Goal: Task Accomplishment & Management: Complete application form

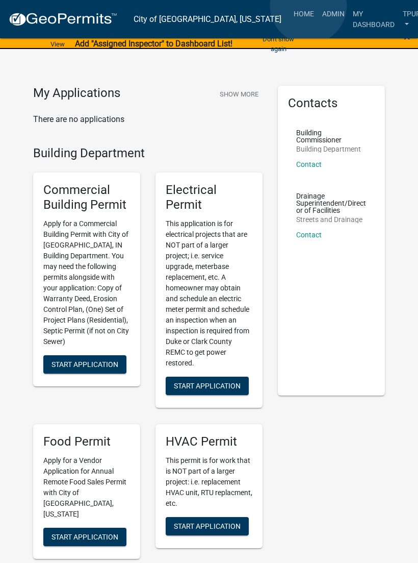
click at [318, 6] on link "Admin" at bounding box center [333, 13] width 31 height 19
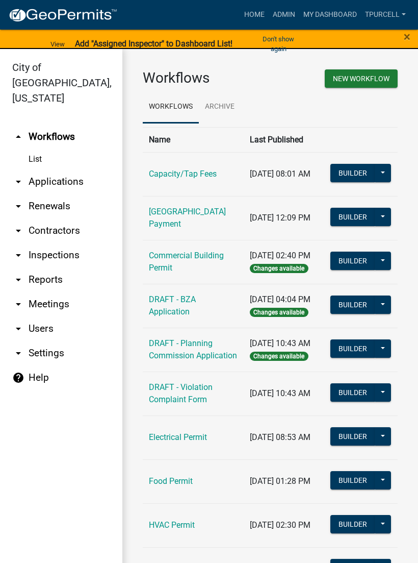
click at [65, 169] on link "arrow_drop_down Applications" at bounding box center [61, 181] width 122 height 24
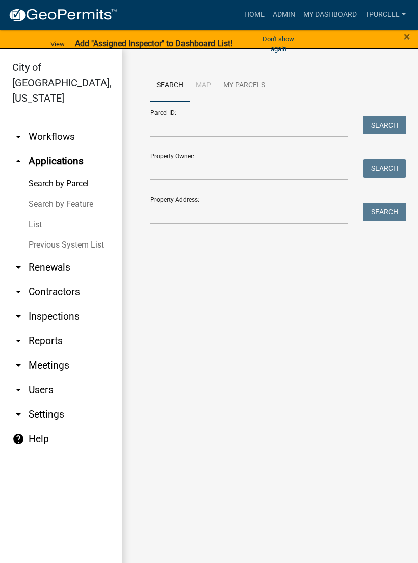
click at [38, 214] on link "List" at bounding box center [61, 224] width 122 height 20
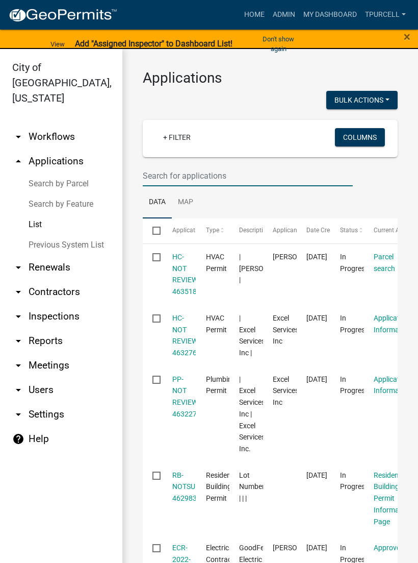
click at [189, 172] on input "text" at bounding box center [248, 175] width 210 height 21
type input "x"
type input "3"
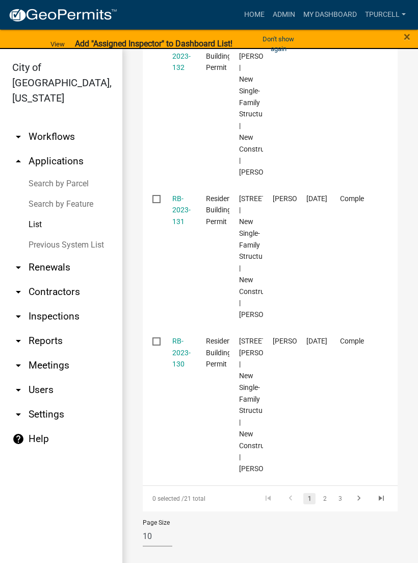
scroll to position [1381, 0]
type input "2023-13"
click at [284, 5] on link "Admin" at bounding box center [284, 14] width 31 height 19
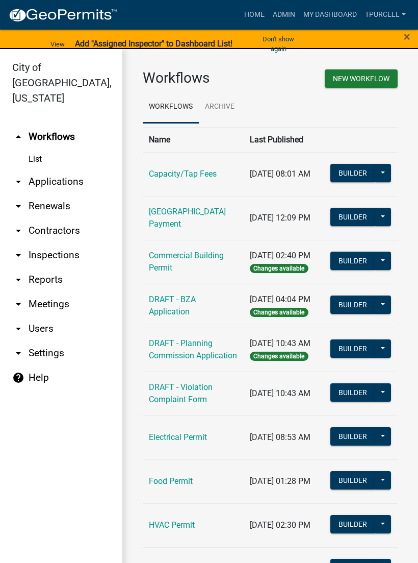
click at [69, 170] on link "arrow_drop_down Applications" at bounding box center [61, 181] width 122 height 24
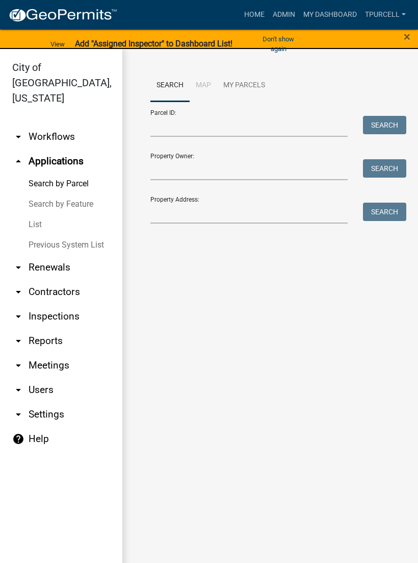
click at [45, 214] on link "List" at bounding box center [61, 224] width 122 height 20
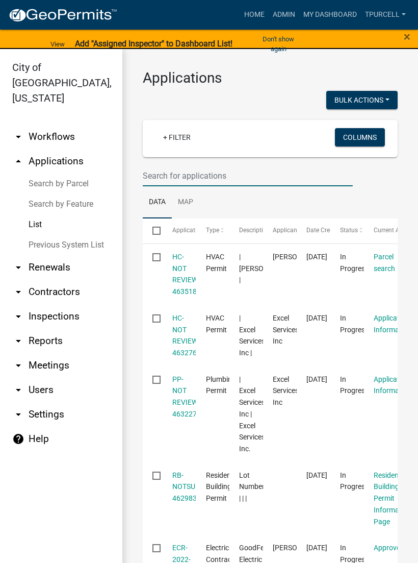
click at [208, 173] on input "text" at bounding box center [248, 175] width 210 height 21
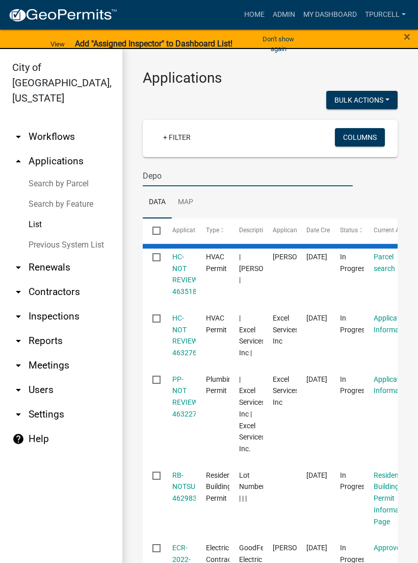
type input "Depot"
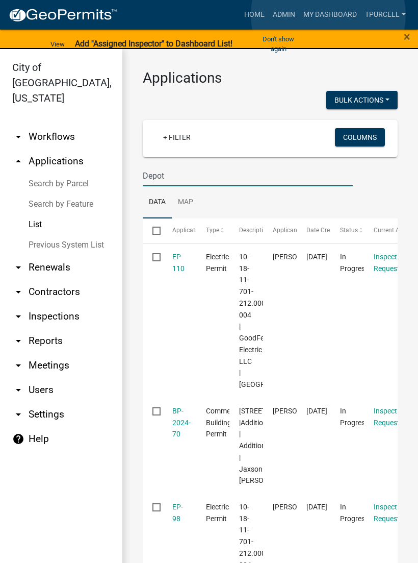
click at [329, 15] on link "My Dashboard" at bounding box center [331, 14] width 62 height 19
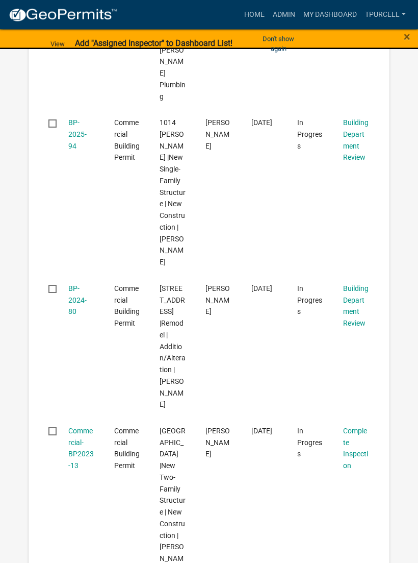
scroll to position [676, 0]
click at [81, 426] on link "Commercial-BP2023-13" at bounding box center [81, 447] width 26 height 43
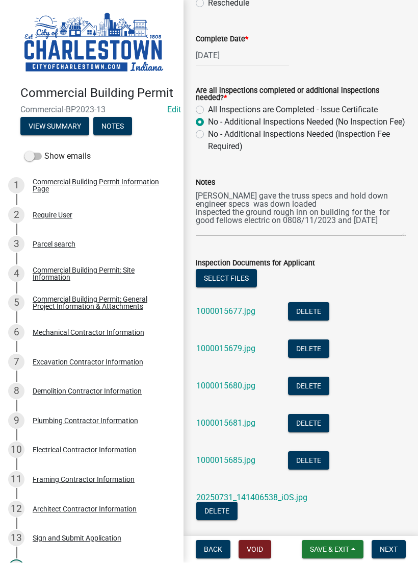
scroll to position [383, 0]
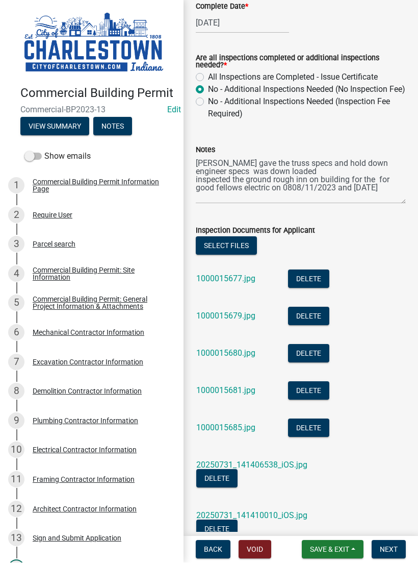
click at [231, 255] on button "Select files" at bounding box center [226, 246] width 61 height 18
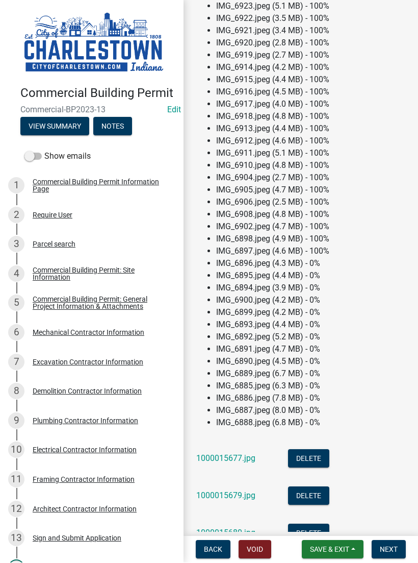
scroll to position [683, 0]
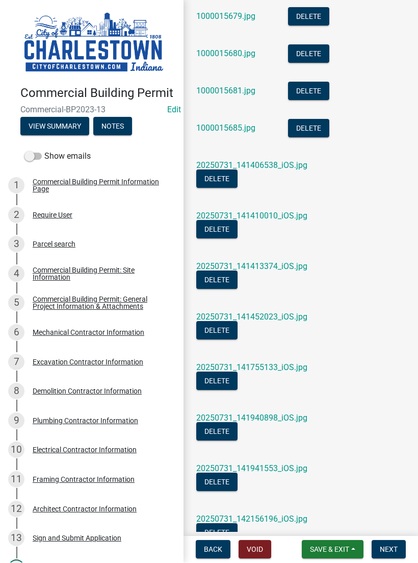
click at [335, 549] on span "Save & Exit" at bounding box center [329, 550] width 39 height 8
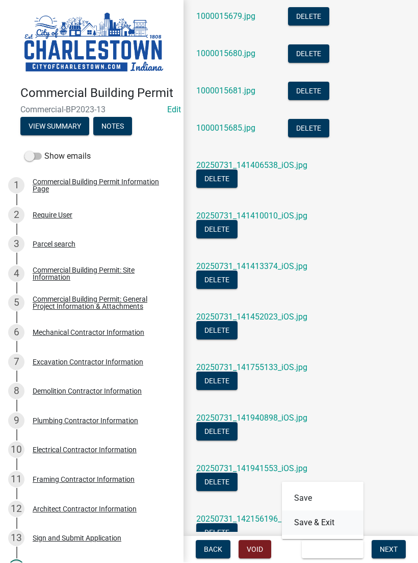
click at [324, 520] on button "Save & Exit" at bounding box center [323, 523] width 82 height 24
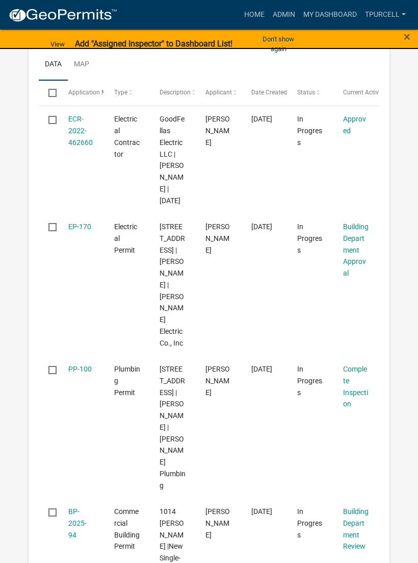
scroll to position [288, 0]
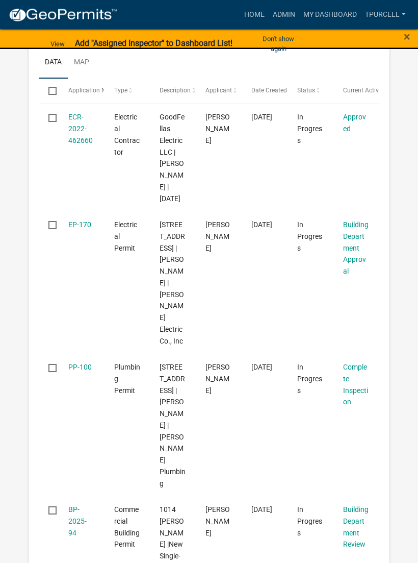
click at [77, 363] on link "PP-100" at bounding box center [79, 367] width 23 height 8
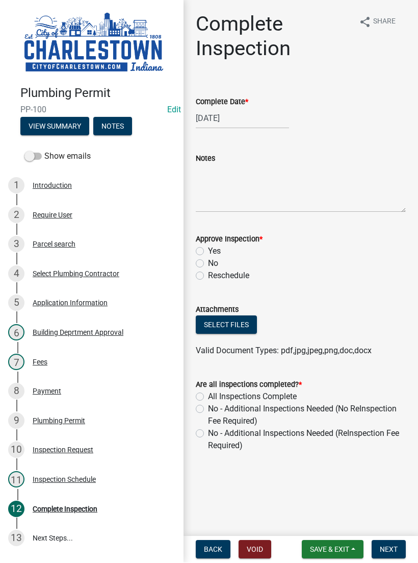
click at [208, 247] on label "Yes" at bounding box center [214, 251] width 13 height 12
click at [208, 247] on input "Yes" at bounding box center [211, 248] width 7 height 7
radio input "true"
click at [232, 329] on button "Select files" at bounding box center [226, 325] width 61 height 18
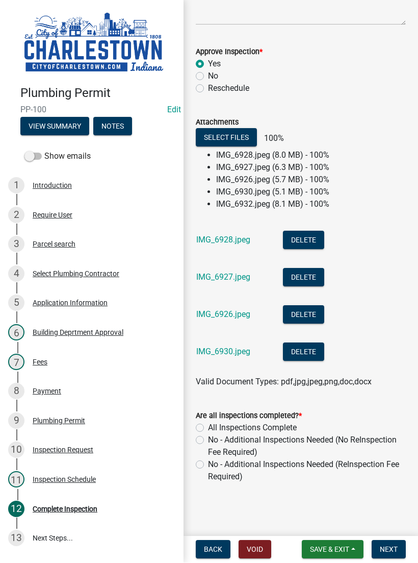
scroll to position [155, 0]
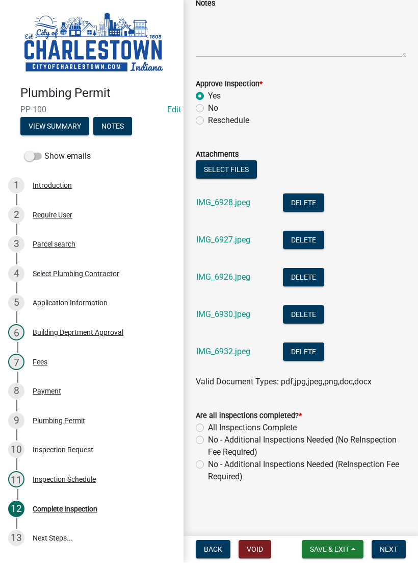
click at [208, 443] on label "No - Additional Inspections Needed (No ReInspection Fee Required)" at bounding box center [307, 446] width 198 height 24
click at [208, 441] on input "No - Additional Inspections Needed (No ReInspection Fee Required)" at bounding box center [211, 437] width 7 height 7
radio input "true"
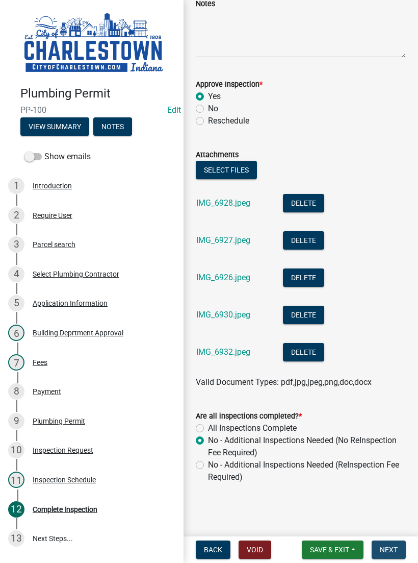
click at [393, 543] on button "Next" at bounding box center [389, 549] width 34 height 18
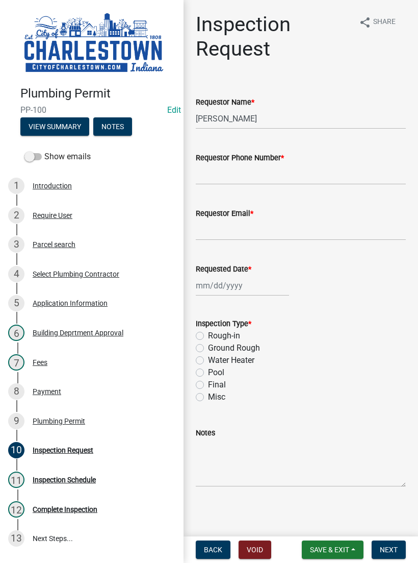
click at [60, 121] on button "View Summary" at bounding box center [54, 126] width 69 height 18
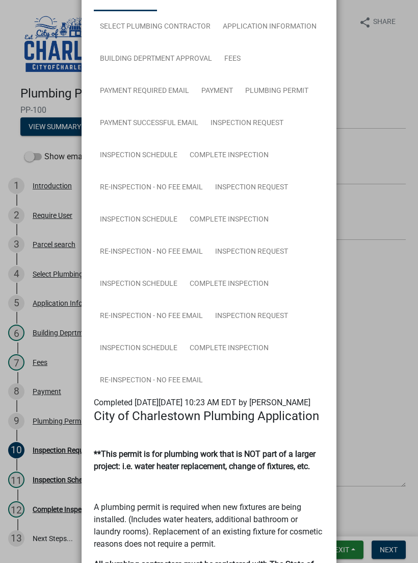
scroll to position [97, 0]
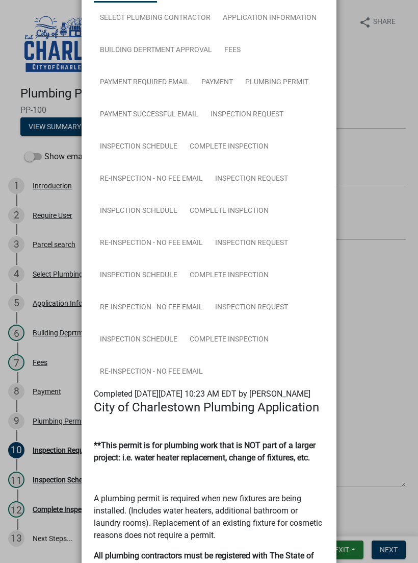
click at [369, 380] on ngb-modal-window "Summary × Printer Friendly Introduction Parcel search Select Plumbing Contracto…" at bounding box center [209, 281] width 418 height 563
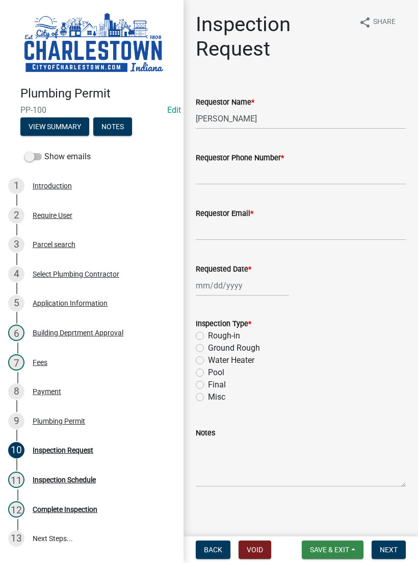
click at [342, 541] on button "Save & Exit" at bounding box center [333, 549] width 62 height 18
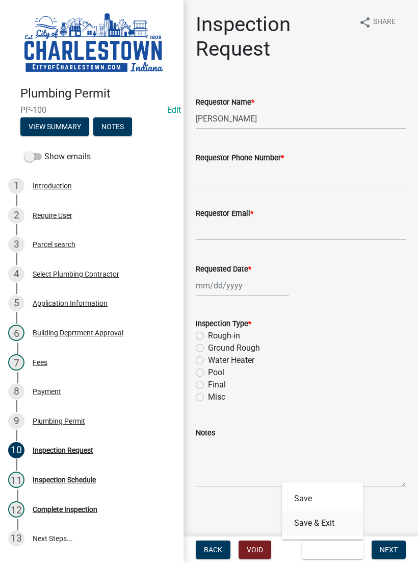
click at [329, 520] on button "Save & Exit" at bounding box center [323, 523] width 82 height 24
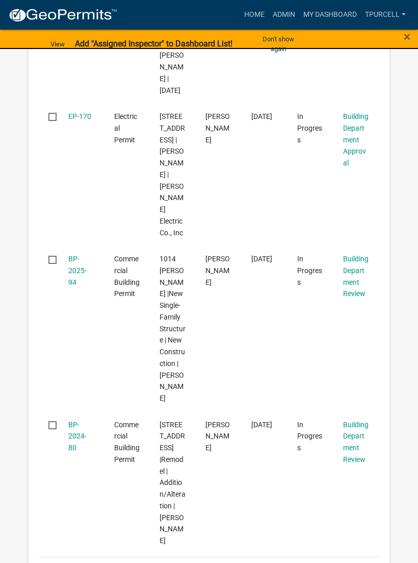
scroll to position [397, 0]
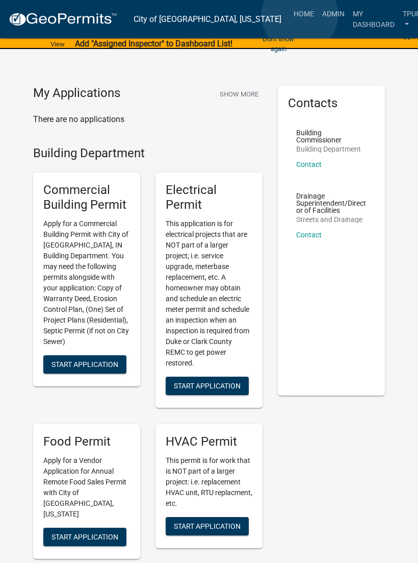
click at [318, 15] on link "Admin" at bounding box center [333, 13] width 31 height 19
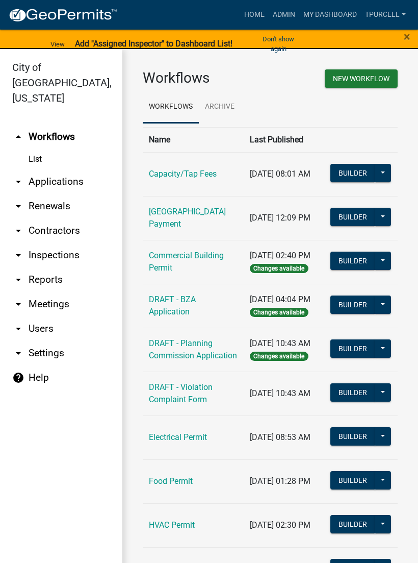
click at [67, 169] on link "arrow_drop_down Applications" at bounding box center [61, 181] width 122 height 24
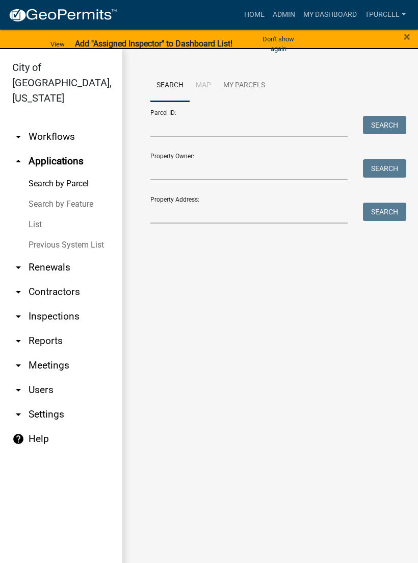
click at [42, 214] on link "List" at bounding box center [61, 224] width 122 height 20
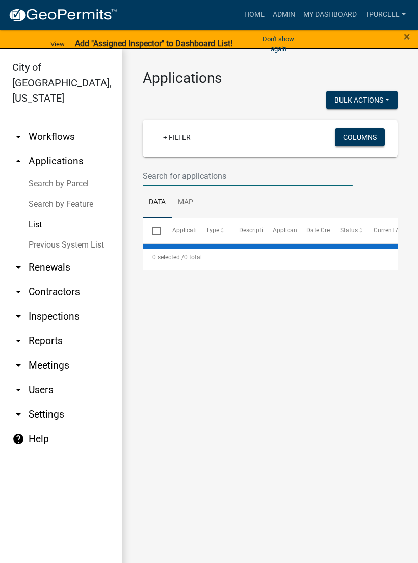
click at [191, 177] on input "text" at bounding box center [248, 175] width 210 height 21
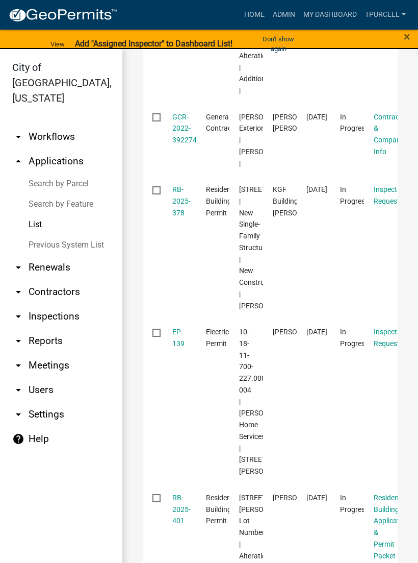
scroll to position [696, 0]
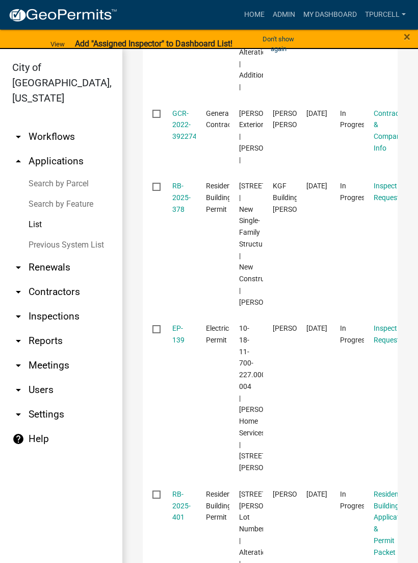
type input "227"
click at [183, 213] on link "RB-2025-378" at bounding box center [181, 198] width 18 height 32
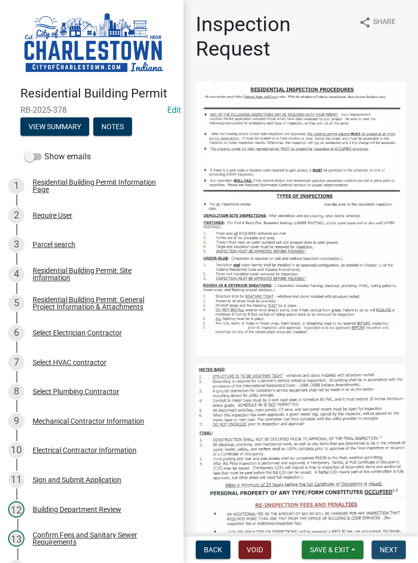
click at [392, 544] on button "Next" at bounding box center [389, 549] width 34 height 18
click at [389, 545] on button "Next" at bounding box center [389, 549] width 34 height 18
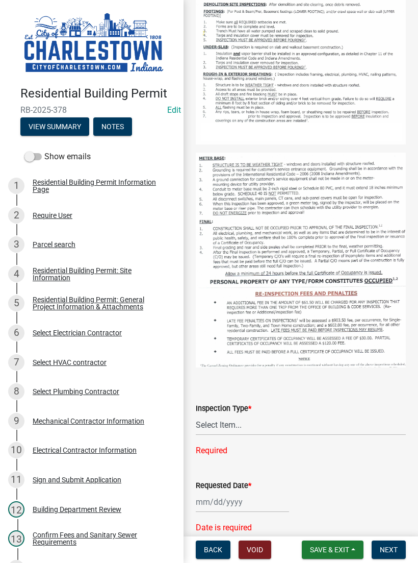
scroll to position [258, 0]
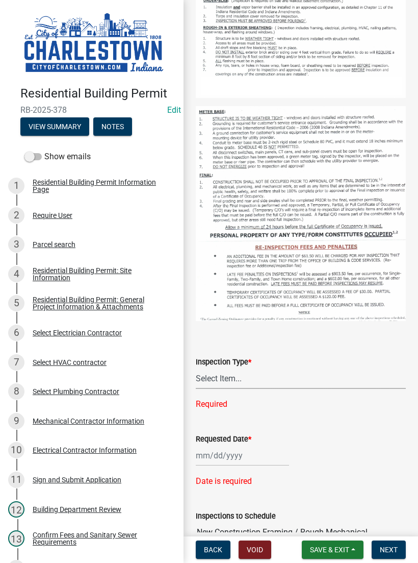
click at [234, 378] on select "Select Item... New Construction Framing / Rough Mechanical Foundations Concrete…" at bounding box center [301, 378] width 210 height 21
select select "18e7c4b3-438d-46af-8feb-0ae748388863"
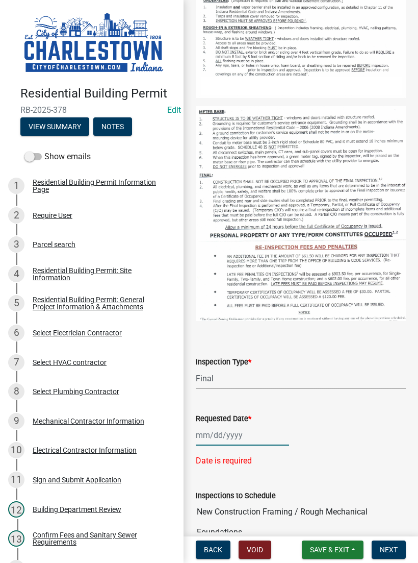
click at [232, 438] on div at bounding box center [242, 435] width 93 height 21
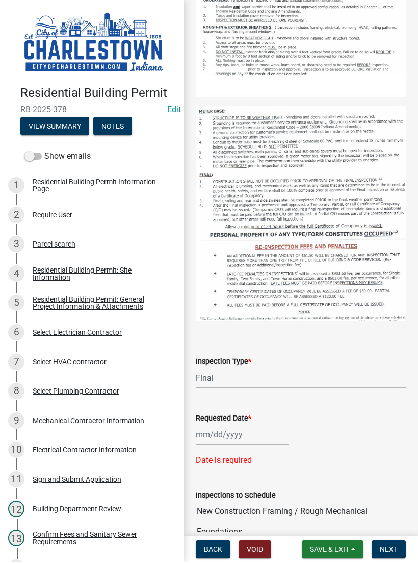
select select "8"
select select "2025"
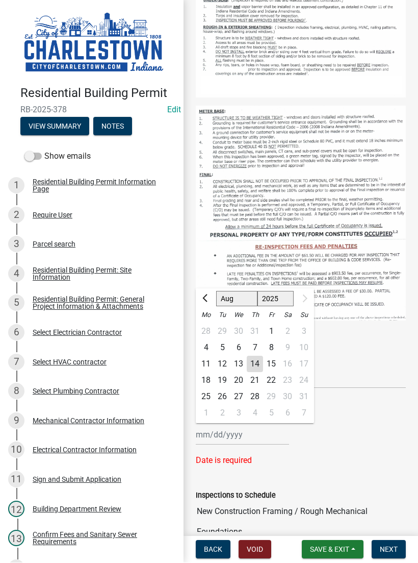
click at [257, 365] on div "14" at bounding box center [255, 364] width 16 height 16
type input "08/14/2025"
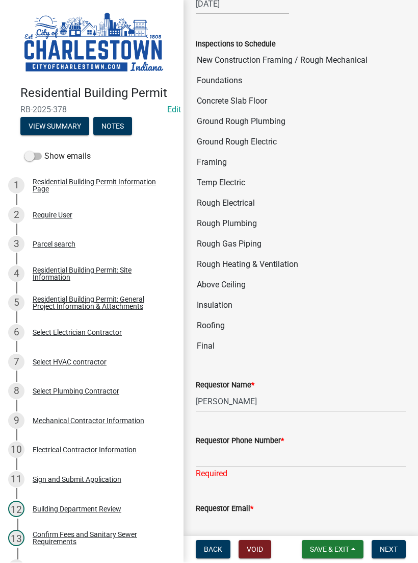
scroll to position [691, 0]
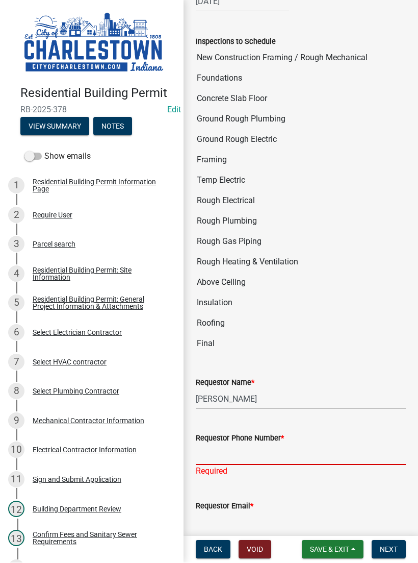
click at [246, 452] on input "Requestor Phone Number *" at bounding box center [301, 455] width 210 height 21
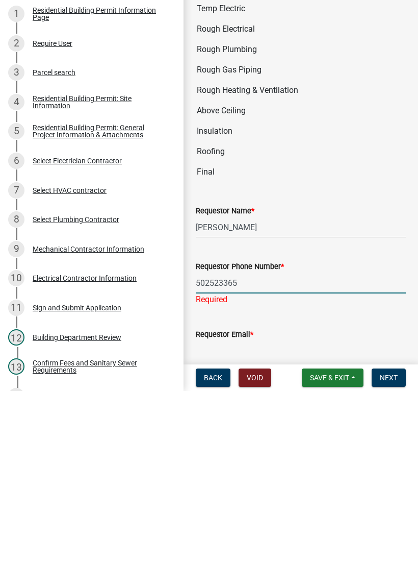
click at [256, 512] on input "Requestor Email *" at bounding box center [301, 522] width 210 height 21
click at [242, 445] on input "502523365" at bounding box center [301, 455] width 210 height 21
type input "5025233650"
click at [247, 512] on input "Requestor Email *" at bounding box center [301, 522] width 210 height 21
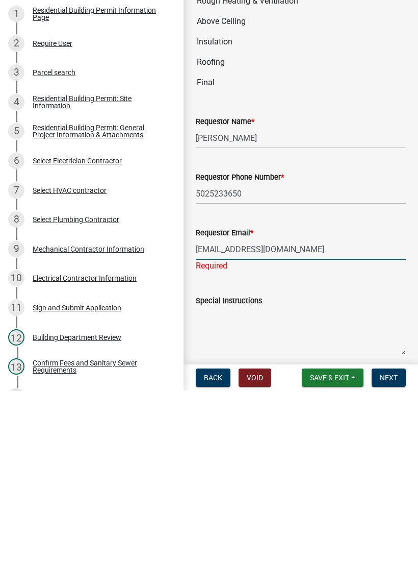
scroll to position [782, 0]
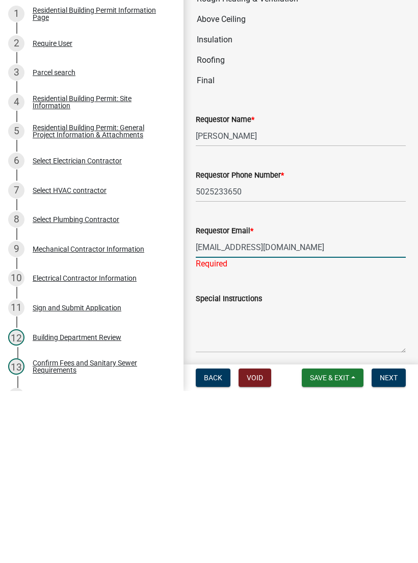
type input "[EMAIL_ADDRESS][DOMAIN_NAME]"
click at [250, 477] on textarea "Special Instructions" at bounding box center [301, 501] width 210 height 48
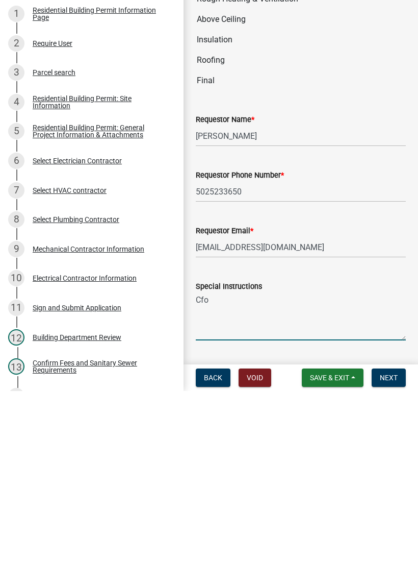
type textarea "Cfo"
click at [384, 360] on main "Inspection Request share Share Inspection Type * Select Item... New Constructio…" at bounding box center [301, 266] width 235 height 532
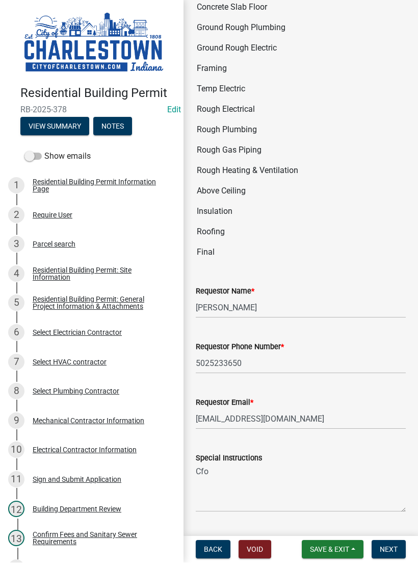
click at [387, 544] on button "Next" at bounding box center [389, 549] width 34 height 18
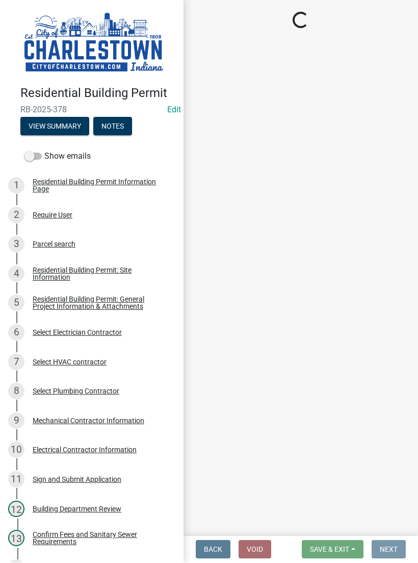
scroll to position [0, 0]
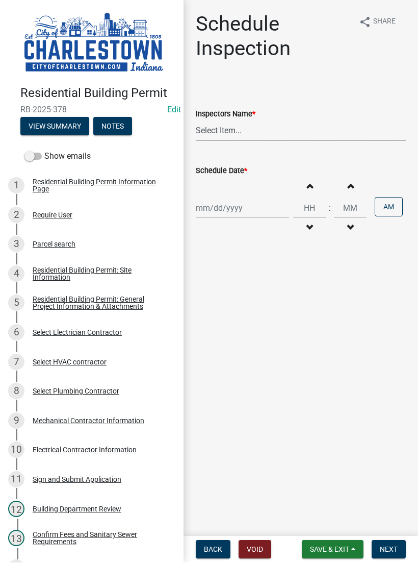
click at [226, 130] on select "Select Item... hannahpierson (Hannah Pierson) TJackson (Tony Jackson) Tpurcell …" at bounding box center [301, 130] width 210 height 21
select select "63e5a778-15f7-4a13-aba2-a6e5541a0fb3"
click at [230, 202] on div at bounding box center [242, 208] width 93 height 21
select select "8"
select select "2025"
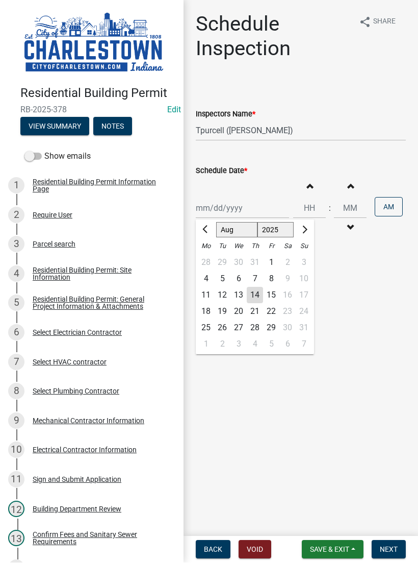
click at [257, 291] on div "14" at bounding box center [255, 295] width 16 height 16
type input "08/14/2025"
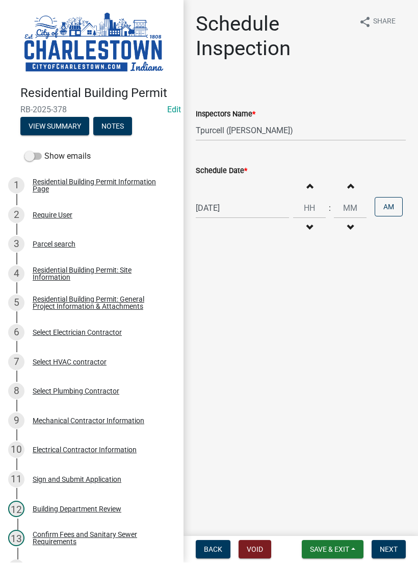
click at [393, 546] on span "Next" at bounding box center [389, 550] width 18 height 8
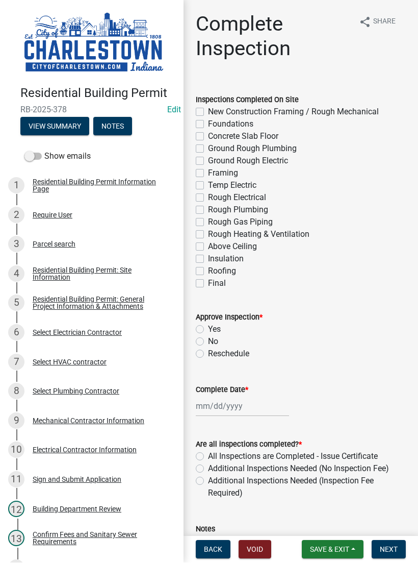
click at [208, 285] on label "Final" at bounding box center [217, 284] width 18 height 12
click at [208, 284] on input "Final" at bounding box center [211, 281] width 7 height 7
checkbox input "true"
checkbox input "false"
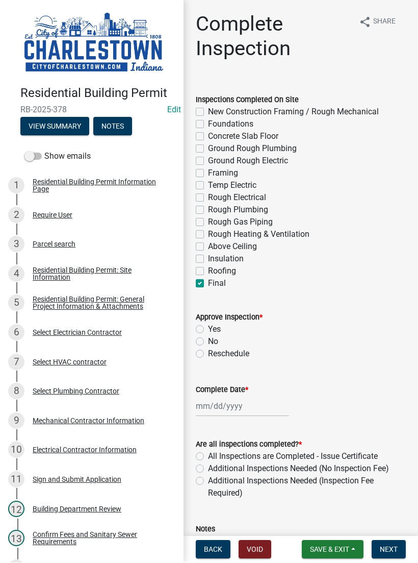
checkbox input "false"
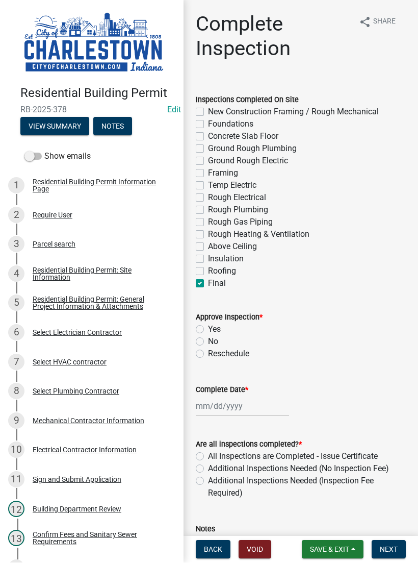
checkbox input "false"
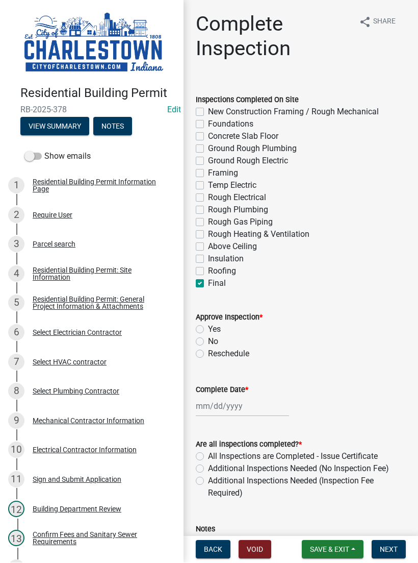
checkbox input "false"
checkbox input "true"
click at [208, 340] on label "No" at bounding box center [213, 342] width 10 height 12
click at [208, 340] on input "No" at bounding box center [211, 339] width 7 height 7
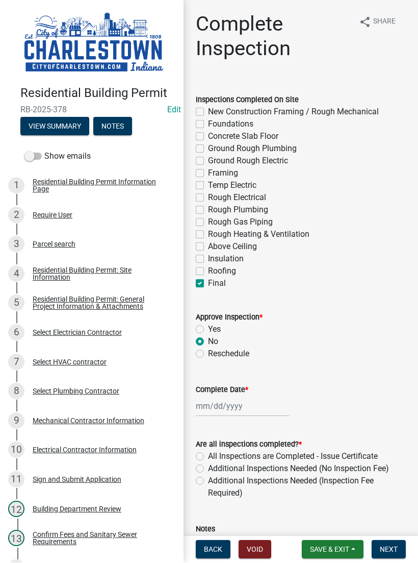
radio input "true"
click at [228, 401] on div at bounding box center [242, 406] width 93 height 21
select select "8"
select select "2025"
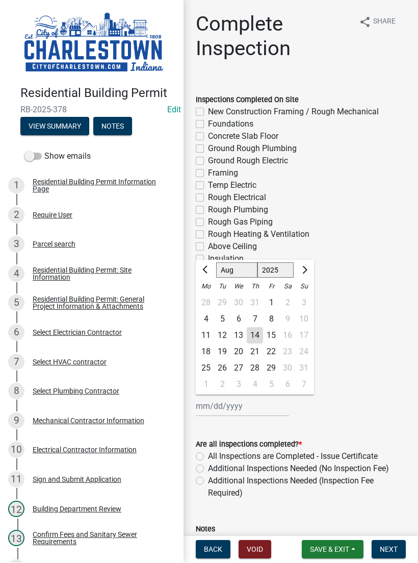
click at [261, 332] on div "14" at bounding box center [255, 336] width 16 height 16
type input "08/14/2025"
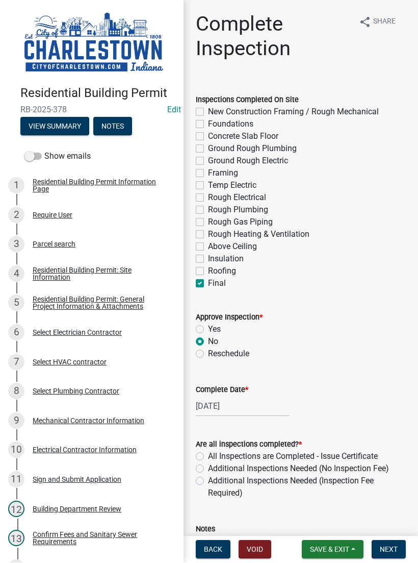
click at [208, 464] on label "Additional Inspections Needed (No Inspection Fee)" at bounding box center [298, 469] width 181 height 12
click at [208, 464] on input "Additional Inspections Needed (No Inspection Fee)" at bounding box center [211, 466] width 7 height 7
radio input "true"
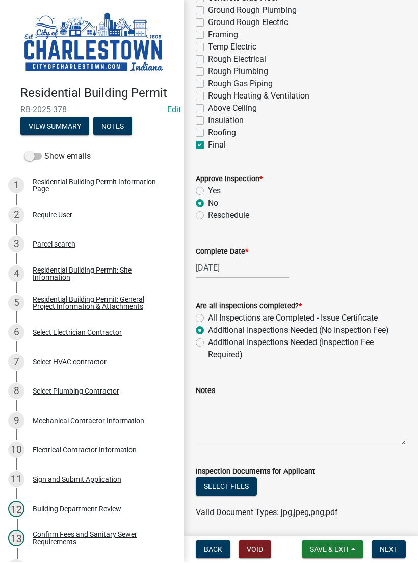
scroll to position [140, 0]
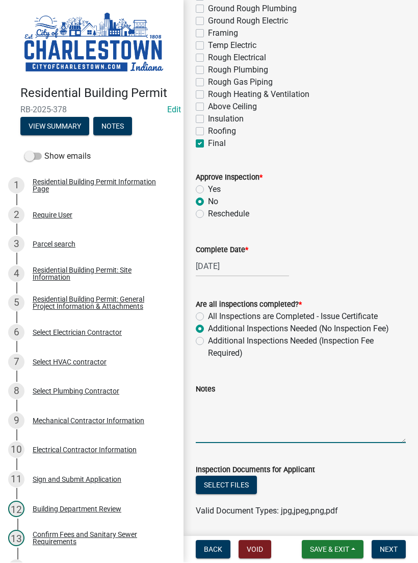
click at [248, 397] on textarea "Notes" at bounding box center [301, 420] width 210 height 48
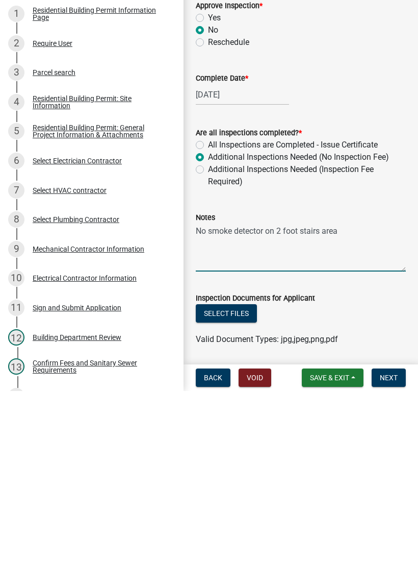
click at [294, 396] on textarea "No smoke detector on 2 foot stairs area" at bounding box center [301, 420] width 210 height 48
click at [352, 396] on textarea "No smoke detector on 2 floor stairs area" at bounding box center [301, 420] width 210 height 48
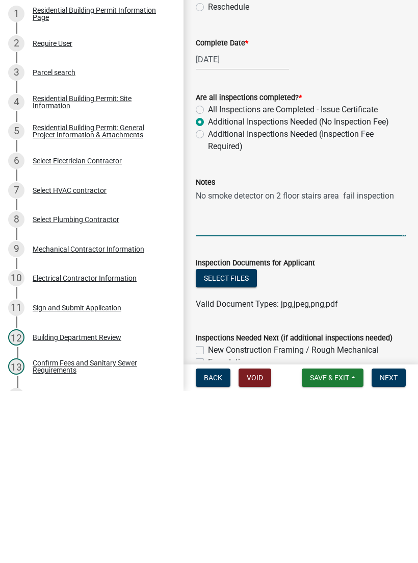
scroll to position [177, 0]
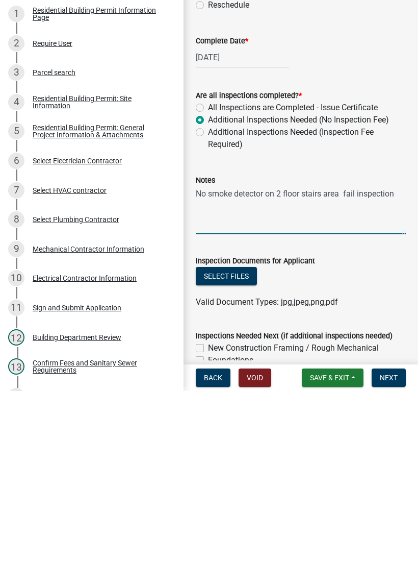
type textarea "No smoke detector on 2 floor stairs area fail inspection"
click at [231, 439] on button "Select files" at bounding box center [226, 448] width 61 height 18
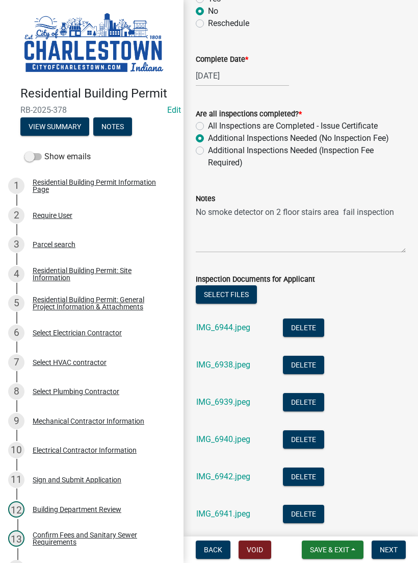
scroll to position [331, 0]
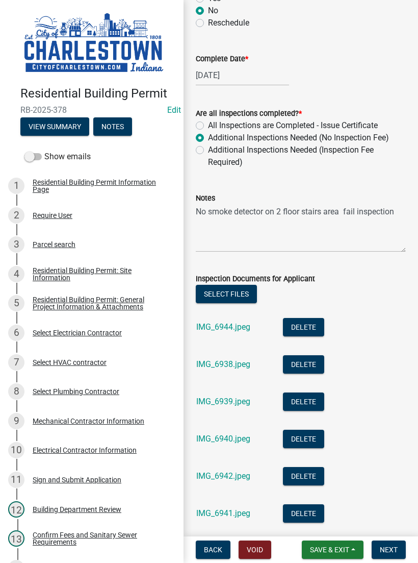
click at [52, 114] on span "RB-2025-378" at bounding box center [91, 110] width 143 height 10
click at [391, 542] on button "Next" at bounding box center [389, 549] width 34 height 18
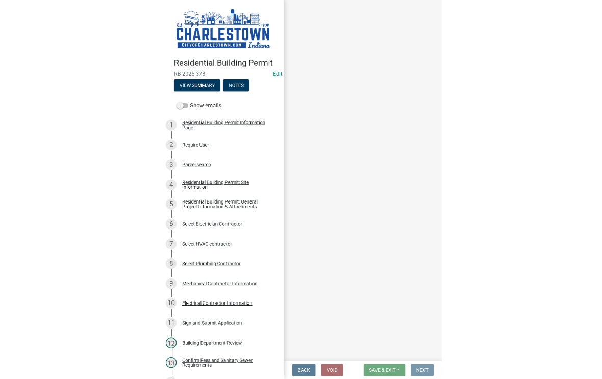
scroll to position [0, 0]
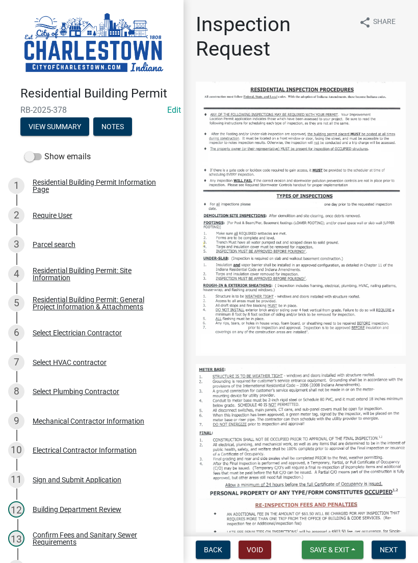
click at [339, 544] on button "Save & Exit" at bounding box center [333, 549] width 62 height 18
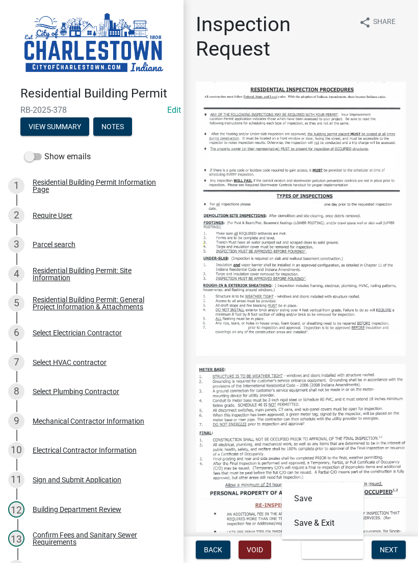
click at [330, 519] on button "Save & Exit" at bounding box center [323, 523] width 82 height 24
